Goal: Navigation & Orientation: Find specific page/section

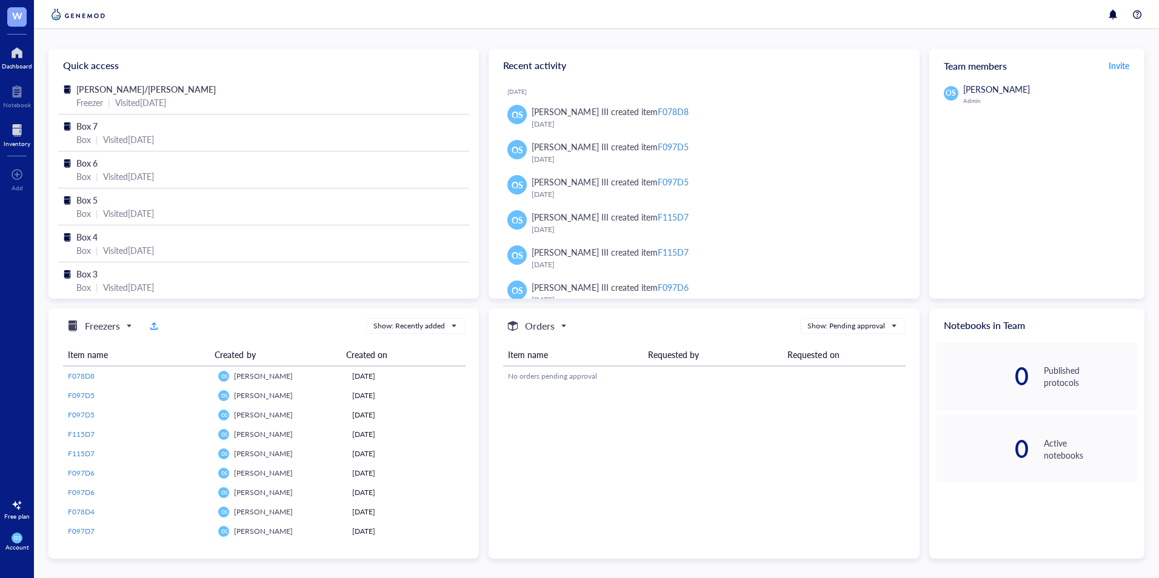
click at [19, 128] on div at bounding box center [17, 130] width 27 height 19
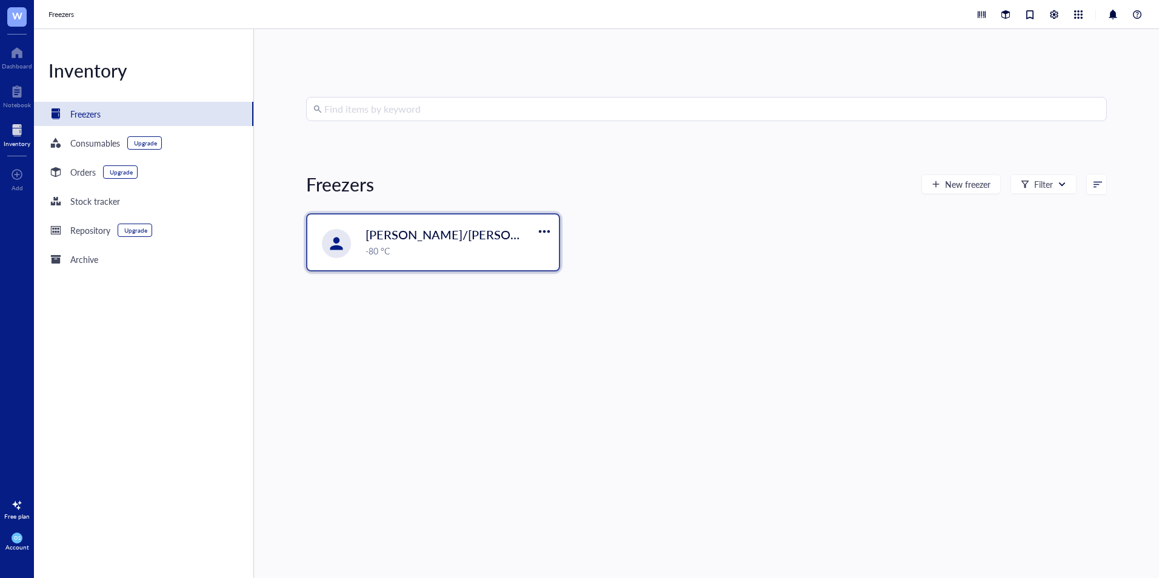
click at [388, 241] on span "[PERSON_NAME]/[PERSON_NAME]" at bounding box center [464, 234] width 199 height 17
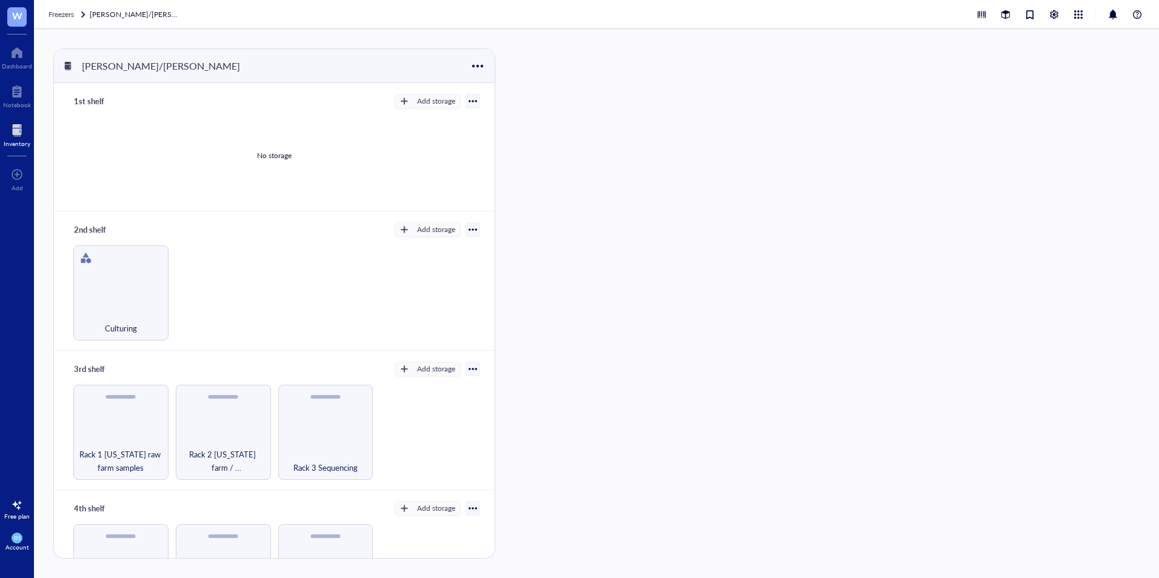
scroll to position [58, 0]
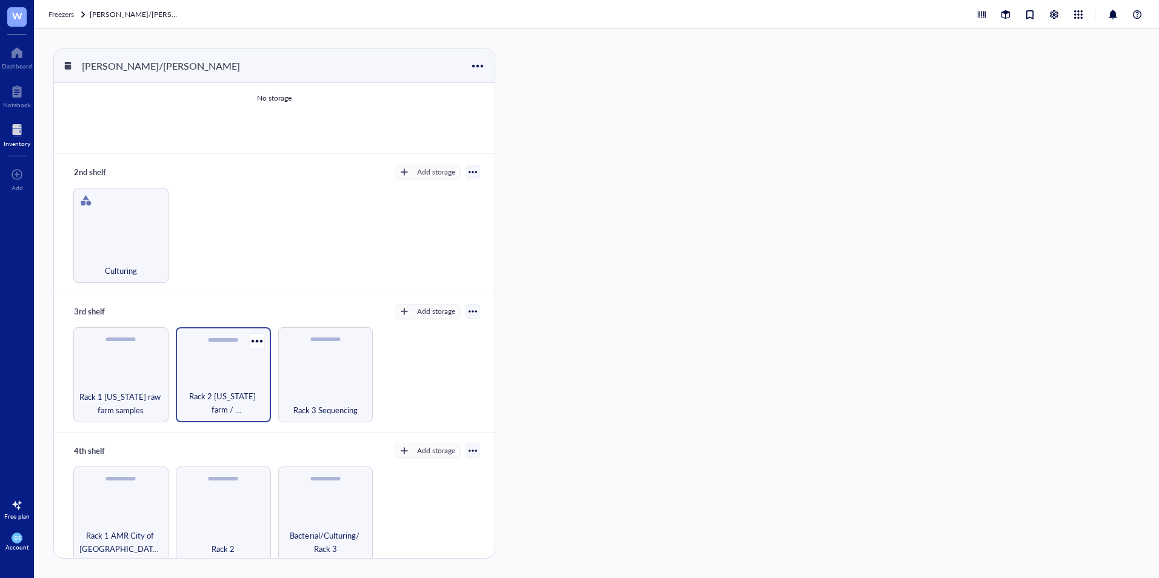
click at [220, 353] on div "Rack 2 [US_STATE] farm / [GEOGRAPHIC_DATA]/Influenza Challenge study" at bounding box center [223, 374] width 95 height 95
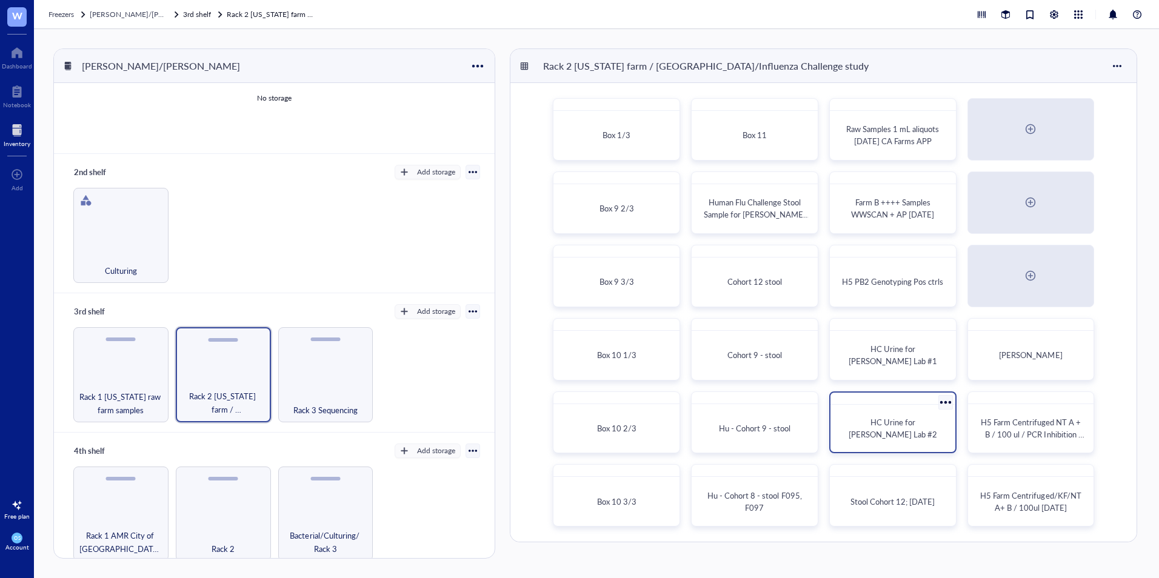
click at [890, 431] on span "HC Urine for [PERSON_NAME] Lab #2" at bounding box center [892, 428] width 88 height 24
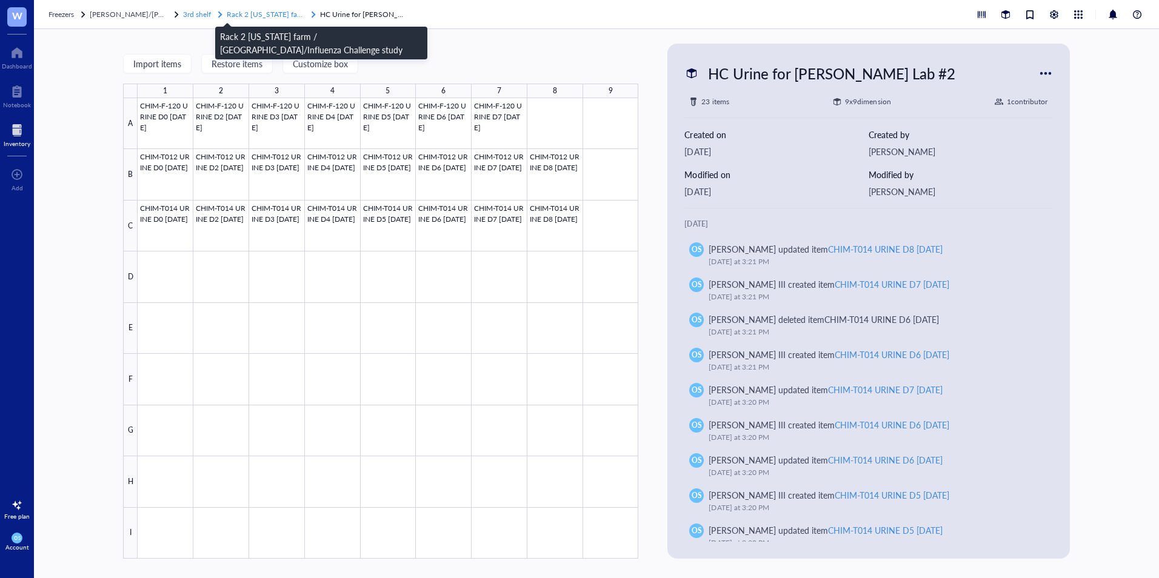
click at [267, 18] on span "Rack 2 [US_STATE] farm / [GEOGRAPHIC_DATA]/Influenza Challenge study" at bounding box center [349, 14] width 245 height 10
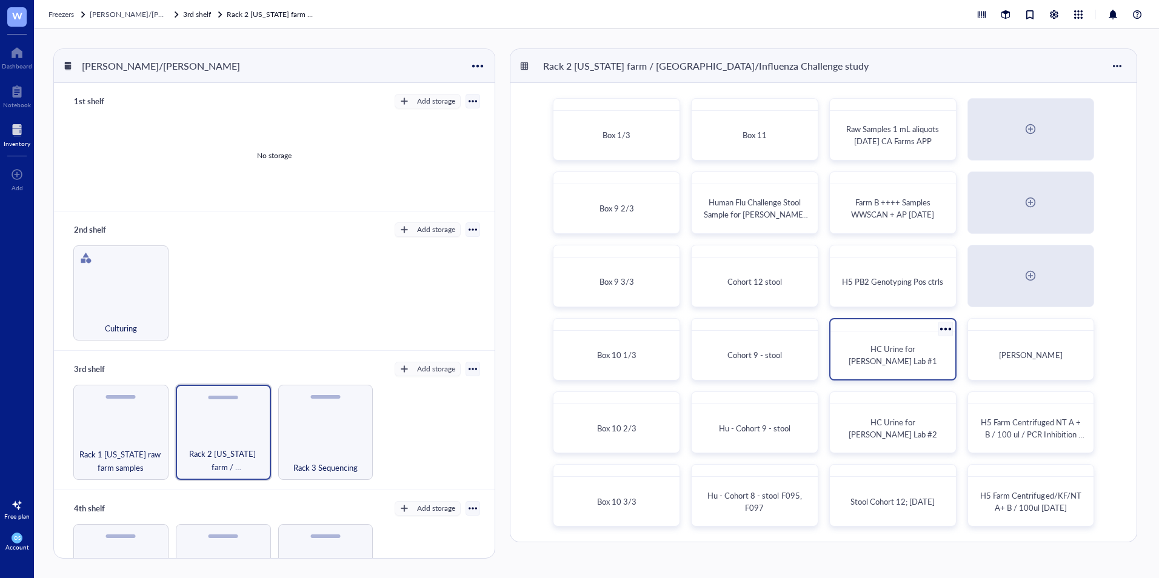
click at [886, 361] on span "HC Urine for [PERSON_NAME] Lab #1" at bounding box center [892, 355] width 88 height 24
